Goal: Task Accomplishment & Management: Complete application form

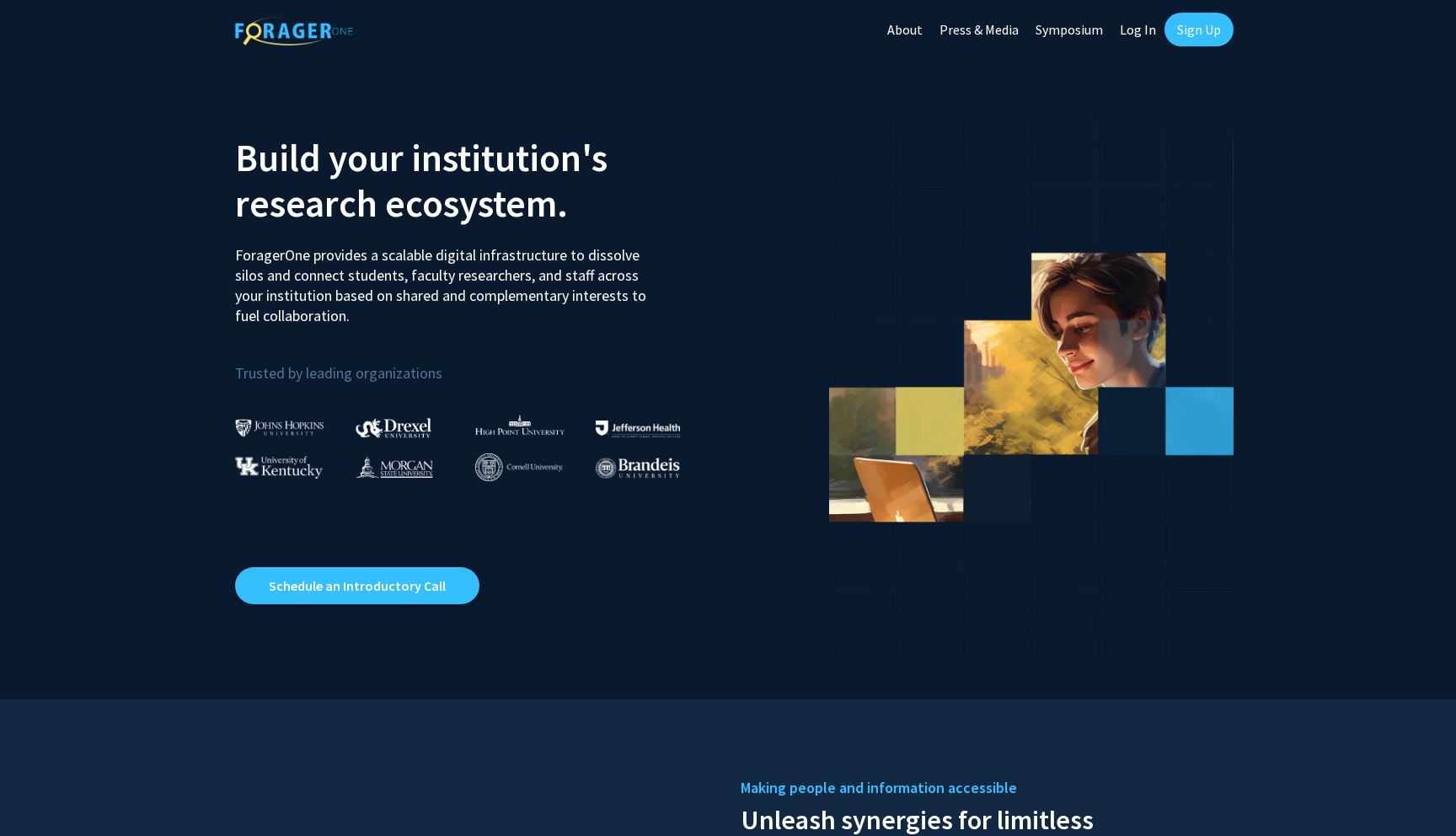
click at [1213, 27] on link "Sign Up" at bounding box center [1198, 29] width 69 height 34
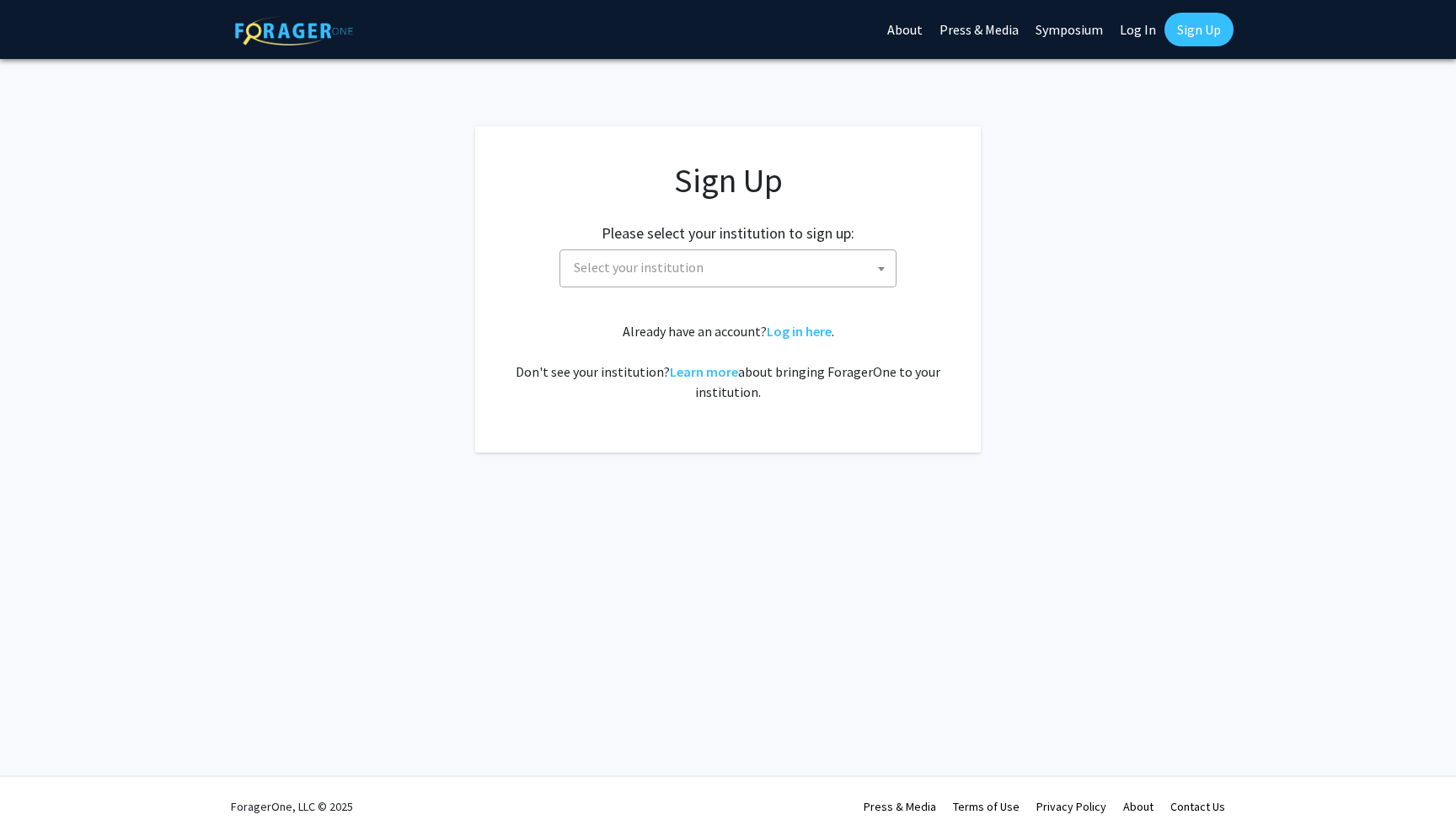
click at [655, 272] on span "Select your institution" at bounding box center [638, 267] width 130 height 17
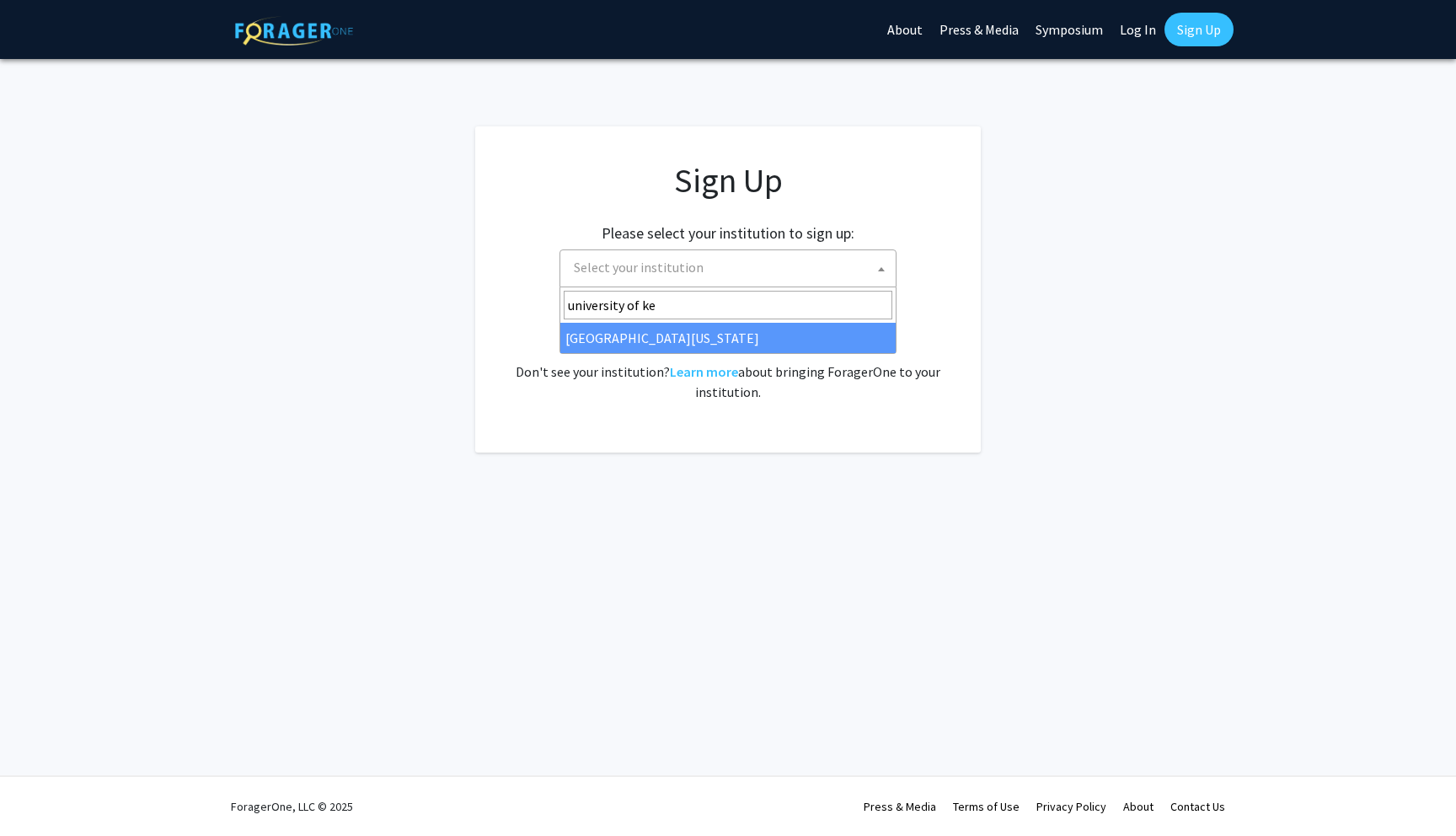
type input "university of ke"
select select "13"
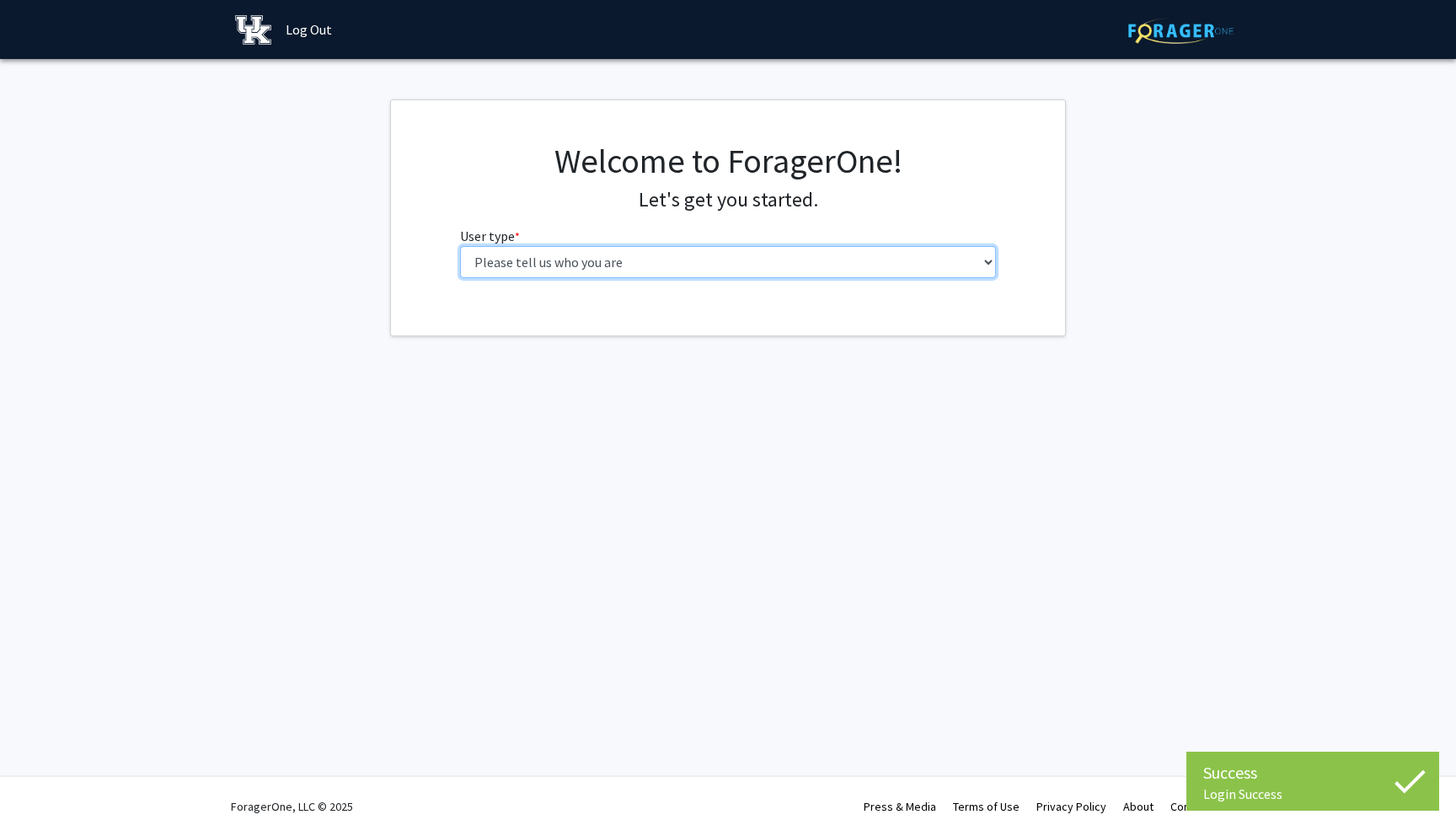
click at [897, 260] on select "Please tell us who you are Undergraduate Student Master's Student Doctoral Cand…" at bounding box center [728, 261] width 537 height 32
select select "1: undergrad"
click at [459, 246] on select "Please tell us who you are Undergraduate Student Master's Student Doctoral Cand…" at bounding box center [728, 261] width 537 height 32
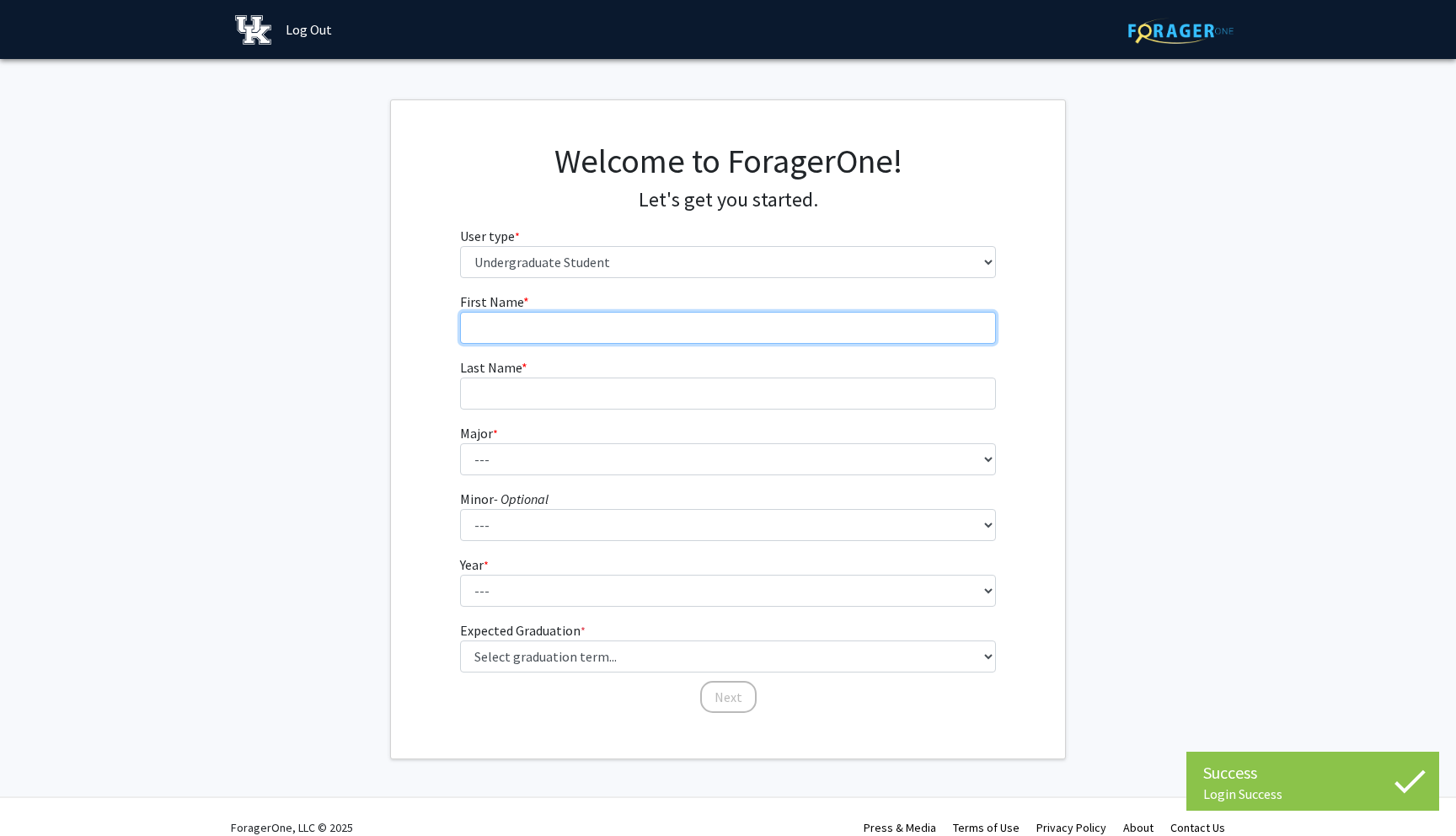
click at [709, 317] on input "First Name * required" at bounding box center [728, 328] width 537 height 32
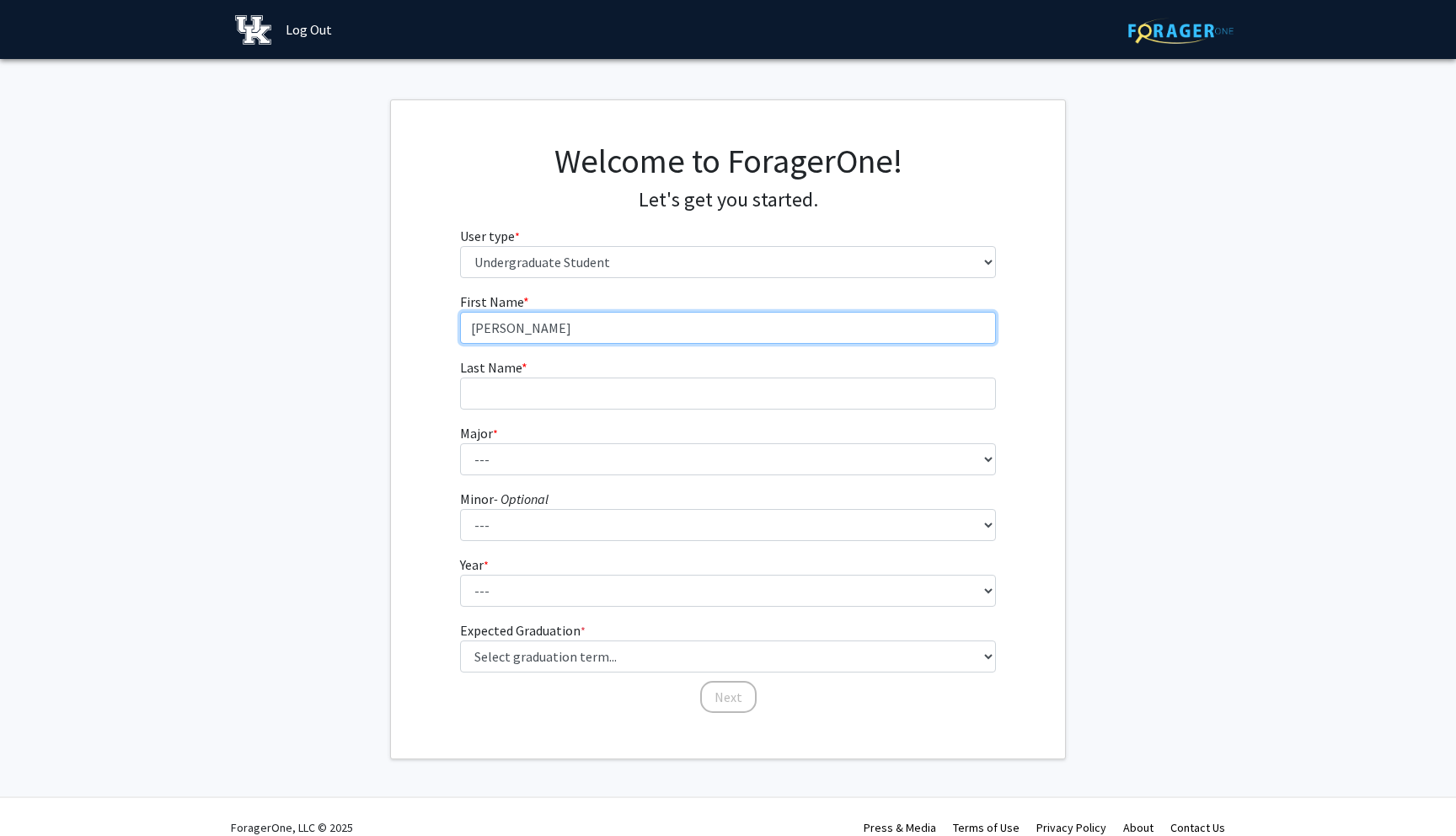
type input "[PERSON_NAME]"
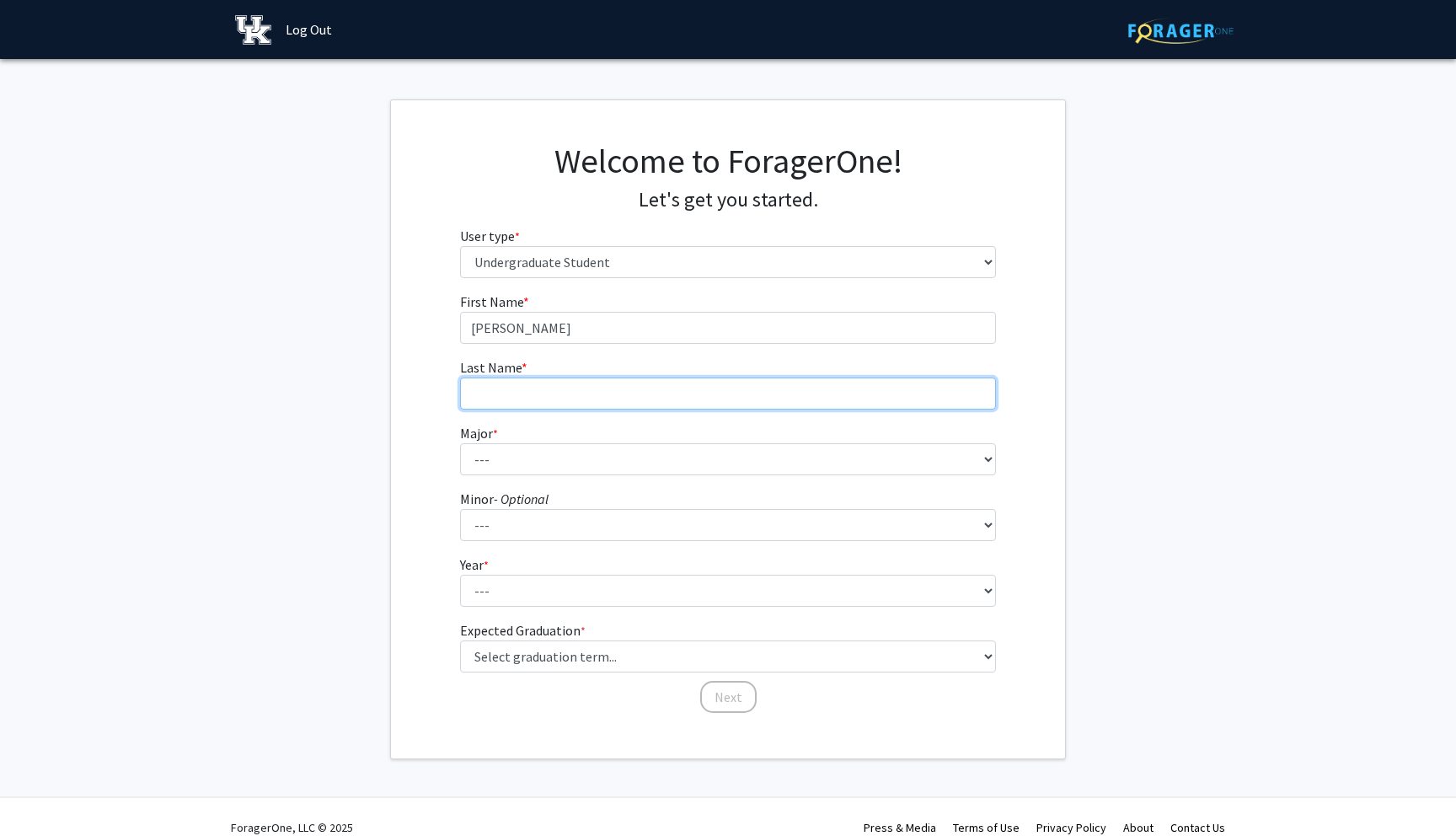
click at [704, 387] on input "Last Name * required" at bounding box center [728, 393] width 537 height 32
type input "[PERSON_NAME]"
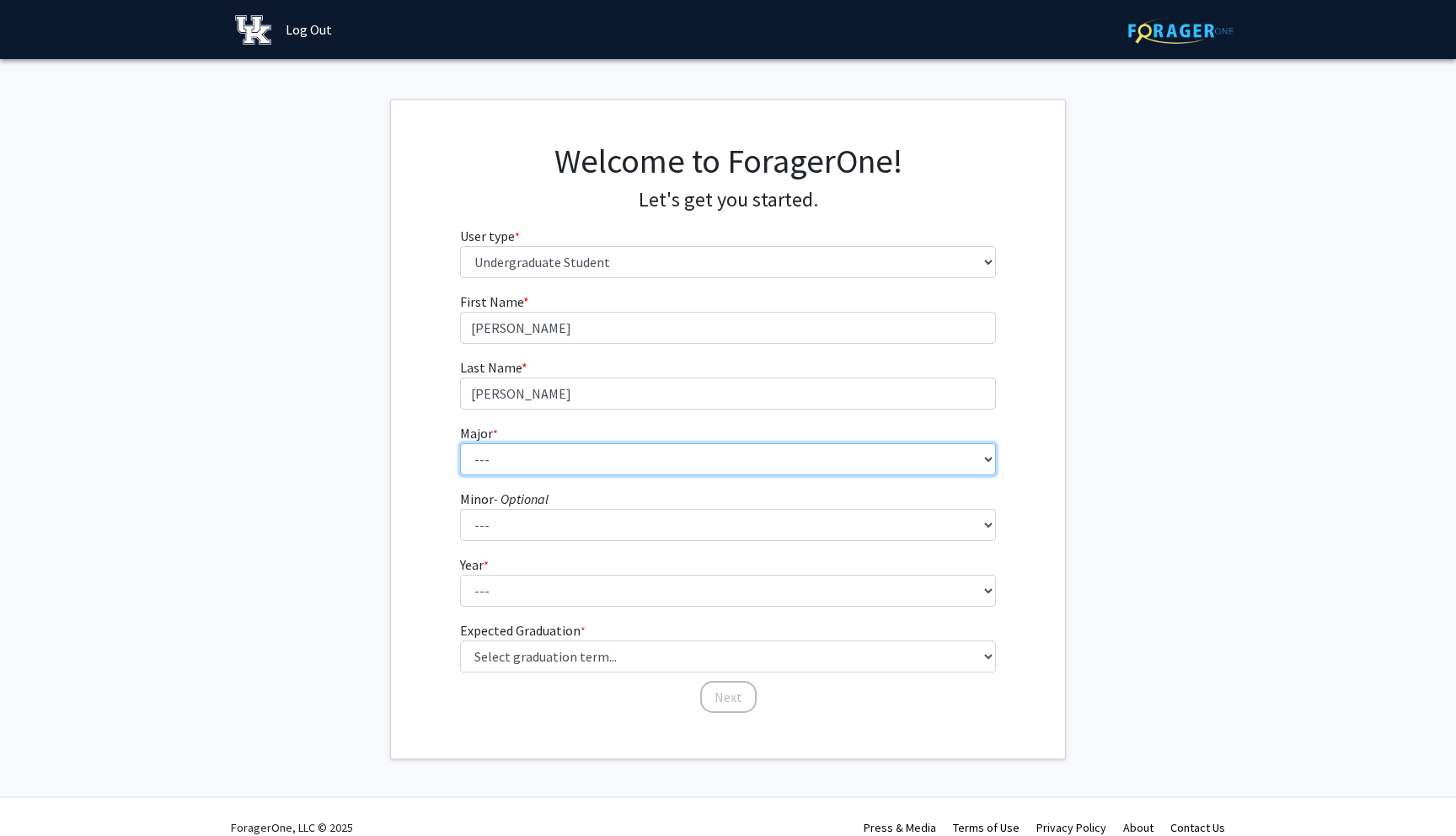
click at [689, 460] on select "--- Accounting Aerospace Engineering African American & Africana Studies Agricu…" at bounding box center [728, 459] width 537 height 32
select select "6: 843"
click at [459, 443] on select "--- Accounting Aerospace Engineering African American & Africana Studies Agricu…" at bounding box center [728, 459] width 537 height 32
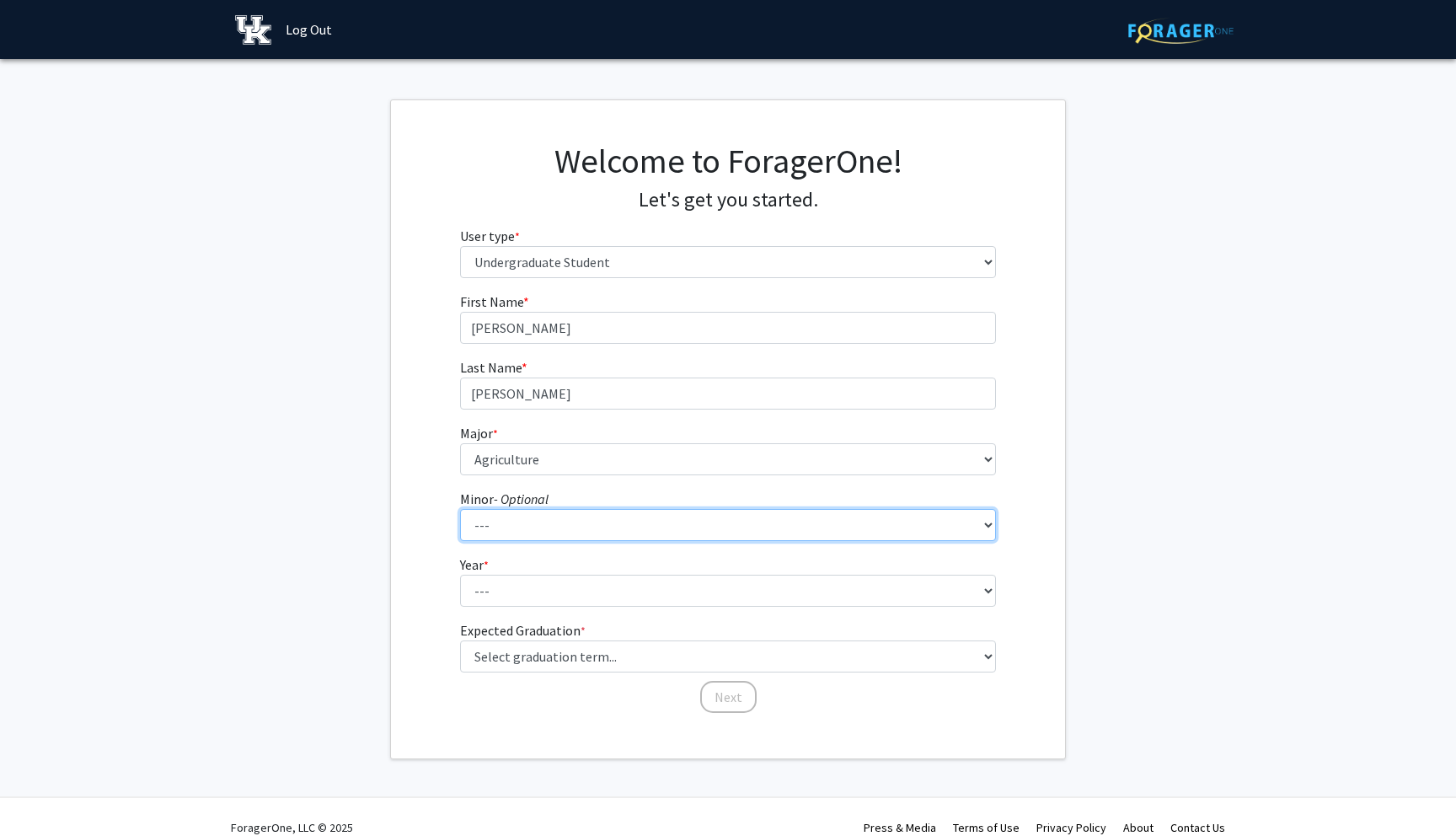
click at [591, 529] on select "--- African American & Africana Studies Agricultural Economics American Studies…" at bounding box center [728, 525] width 537 height 32
select select "46: 698"
click at [459, 509] on select "--- African American & Africana Studies Agricultural Economics American Studies…" at bounding box center [728, 525] width 537 height 32
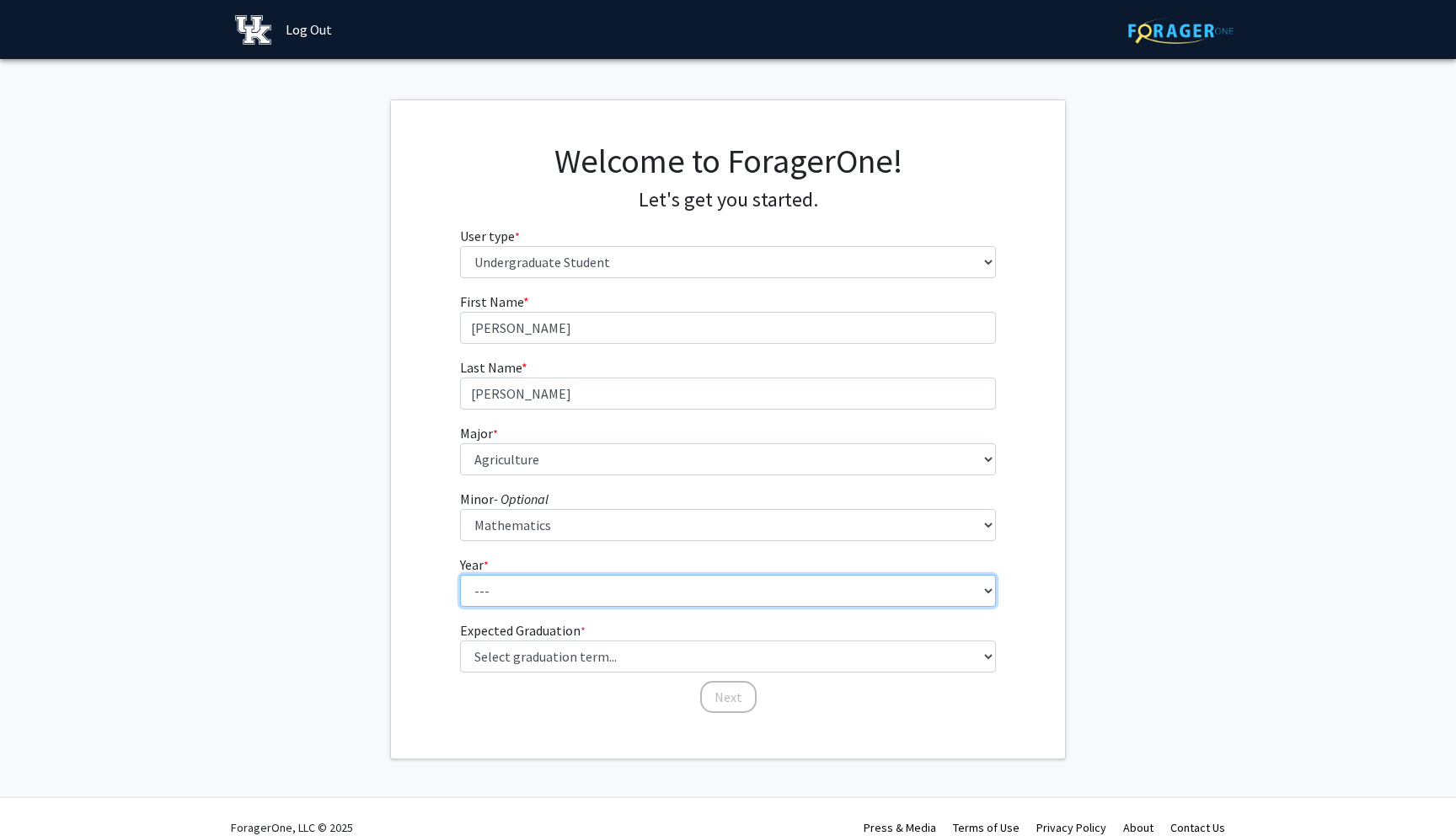
click at [558, 589] on select "--- First-year Sophomore Junior Senior Postbaccalaureate Certificate" at bounding box center [728, 590] width 537 height 32
select select "4: senior"
click at [459, 575] on select "--- First-year Sophomore Junior Senior Postbaccalaureate Certificate" at bounding box center [728, 590] width 537 height 32
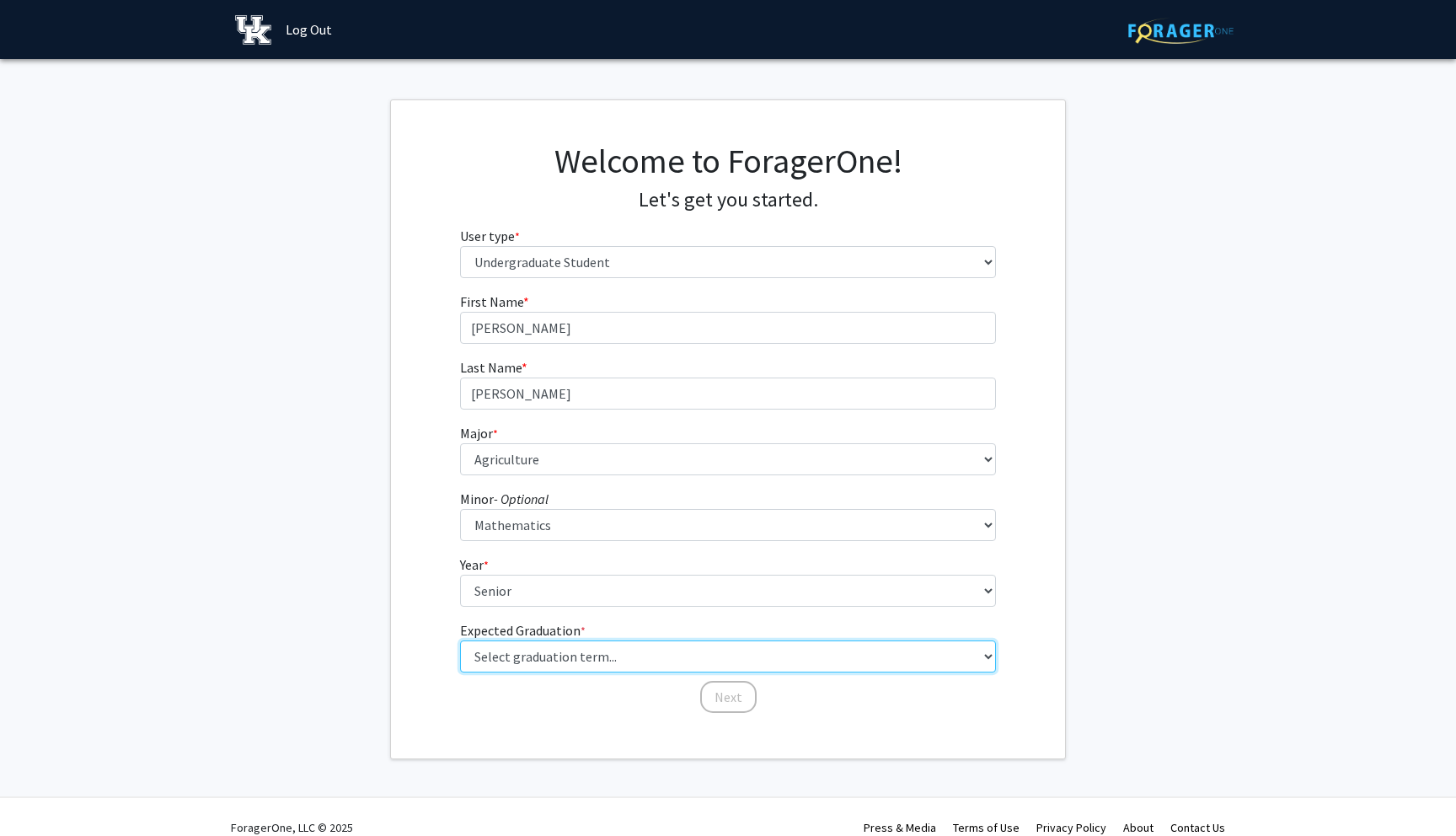
click at [580, 659] on select "Select graduation term... Spring 2025 Summer 2025 Fall 2025 Winter 2025 Spring …" at bounding box center [728, 656] width 537 height 32
select select "7: fall_2026"
click at [459, 641] on select "Select graduation term... Spring 2025 Summer 2025 Fall 2025 Winter 2025 Spring …" at bounding box center [728, 656] width 537 height 32
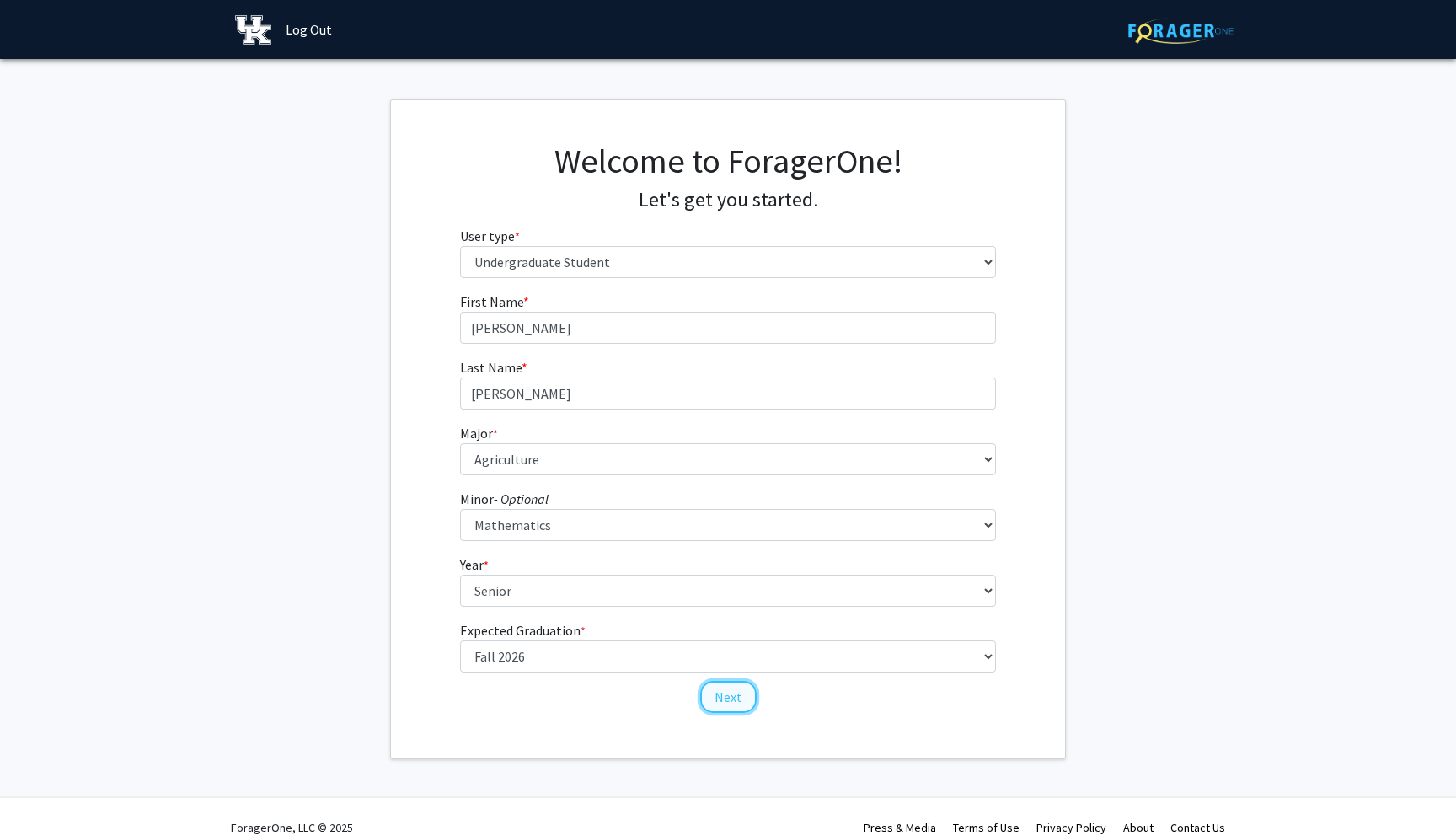
click at [731, 702] on button "Next" at bounding box center [728, 696] width 56 height 32
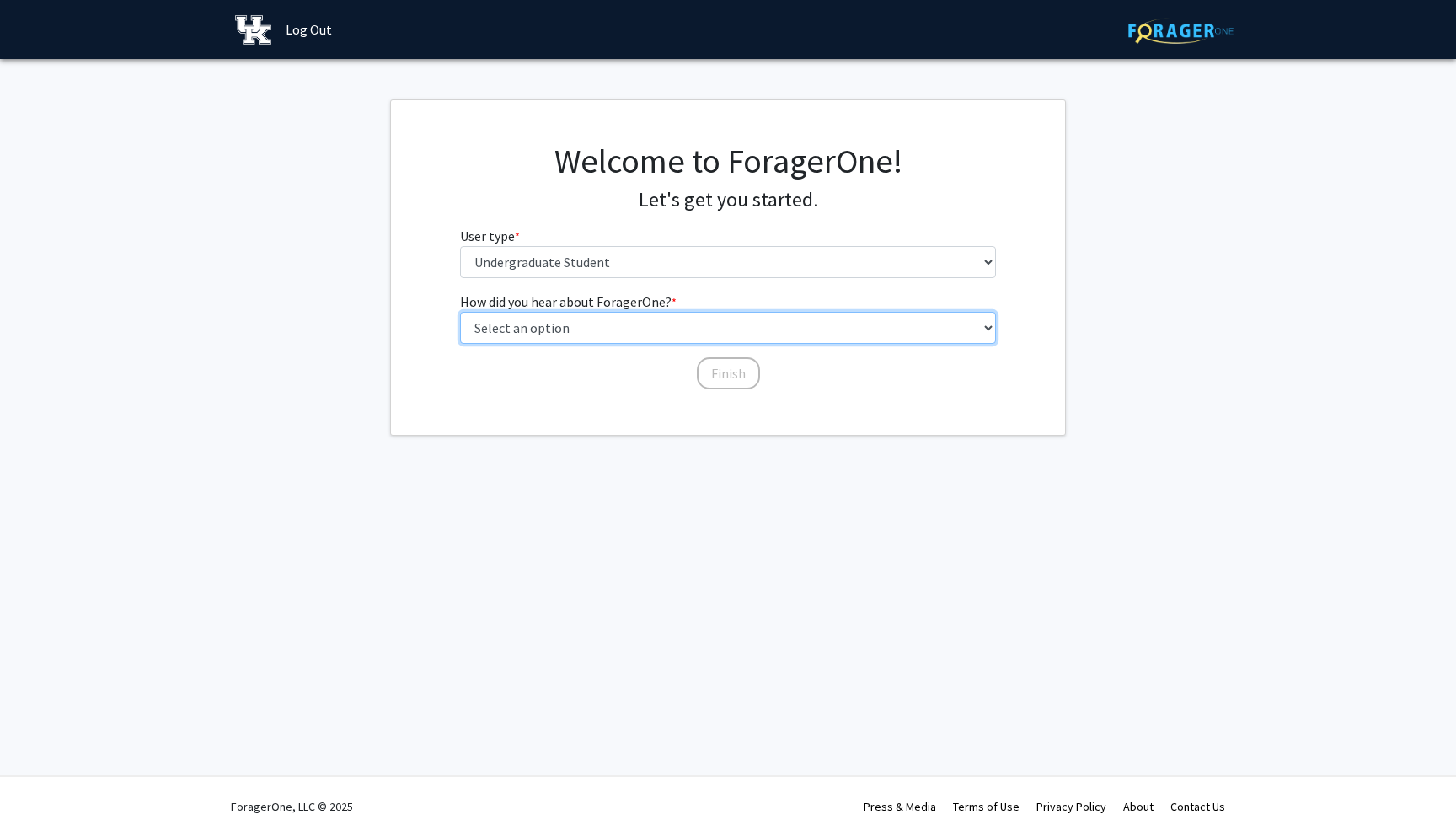
click at [625, 327] on select "Select an option Peer/student recommendation Faculty/staff recommendation Unive…" at bounding box center [728, 328] width 537 height 32
select select "2: faculty_recommendation"
click at [459, 312] on select "Select an option Peer/student recommendation Faculty/staff recommendation Unive…" at bounding box center [728, 328] width 537 height 32
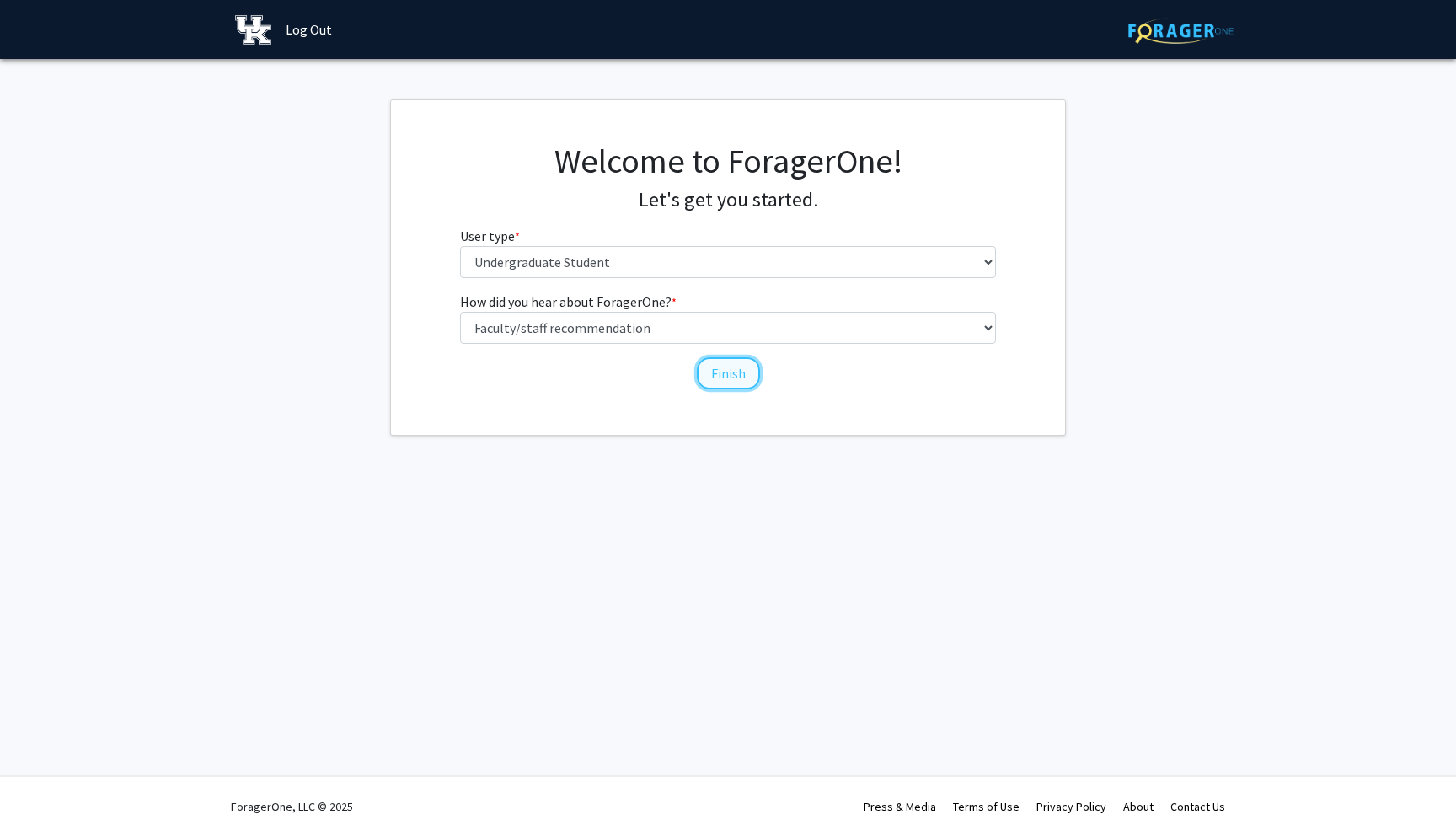
click at [730, 375] on button "Finish" at bounding box center [728, 373] width 63 height 32
